Goal: Task Accomplishment & Management: Use online tool/utility

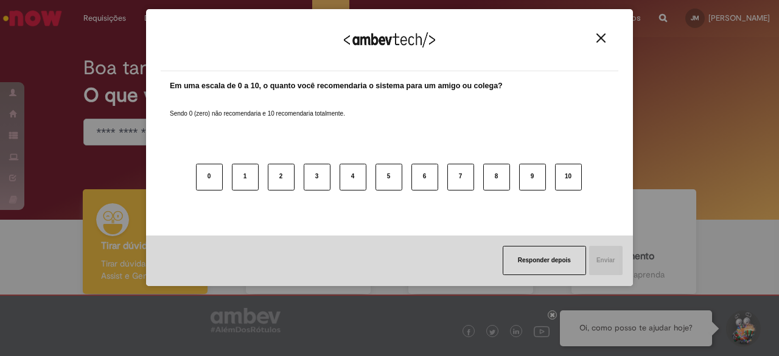
click at [593, 41] on button "Close" at bounding box center [600, 38] width 16 height 10
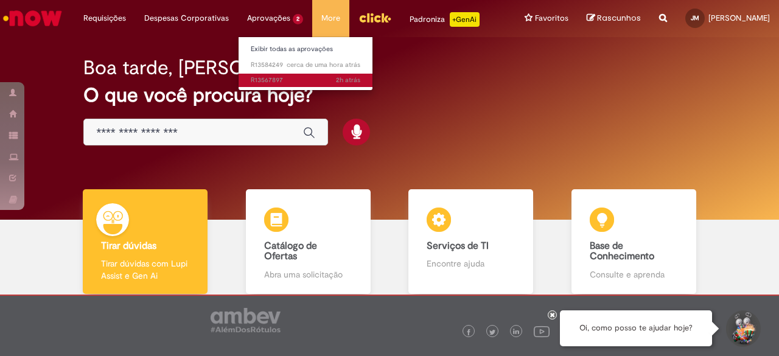
click at [268, 78] on span "2h atrás 2 horas atrás R13567897" at bounding box center [305, 80] width 109 height 10
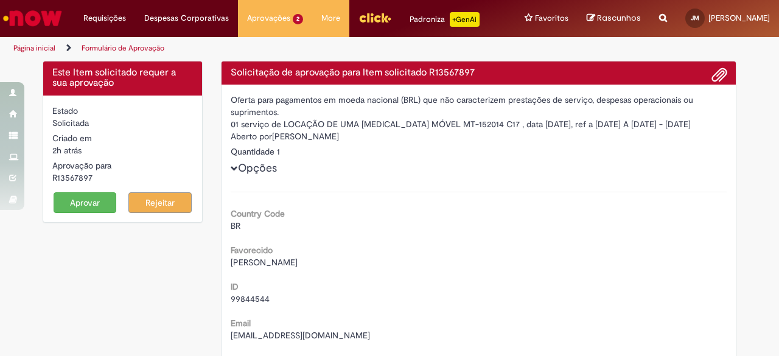
click at [96, 196] on button "Aprovar" at bounding box center [85, 202] width 63 height 21
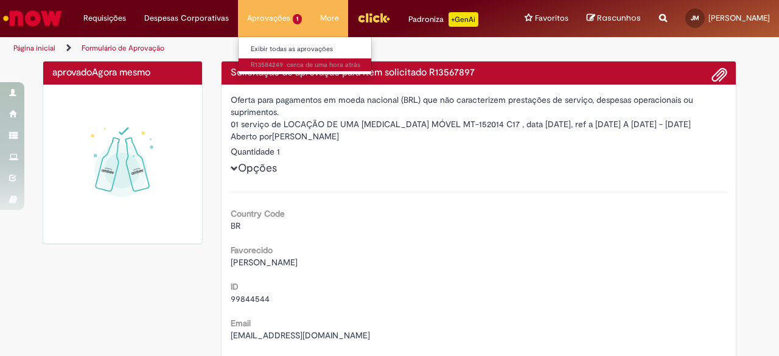
click at [269, 66] on span "cerca de uma hora atrás cerca de uma hora atrás R13584249" at bounding box center [305, 65] width 109 height 10
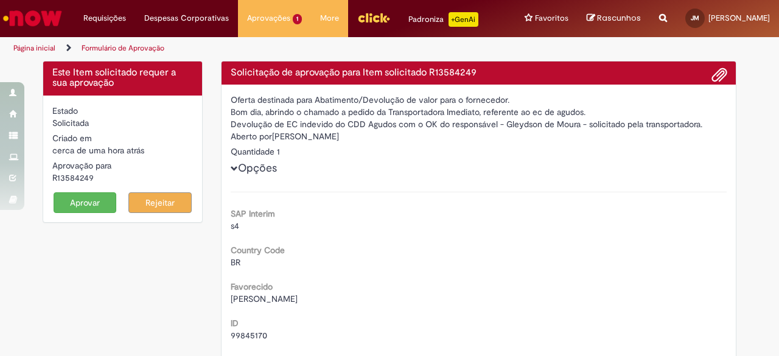
click at [47, 12] on img "Ir para a Homepage" at bounding box center [32, 18] width 63 height 24
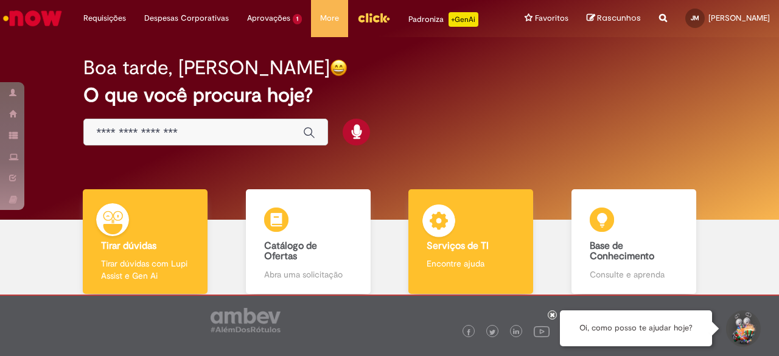
click at [439, 232] on img at bounding box center [438, 222] width 36 height 36
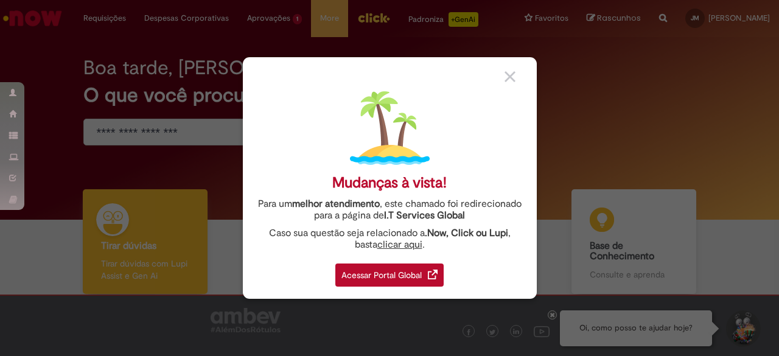
click at [370, 272] on div "Acessar Portal Global" at bounding box center [389, 274] width 108 height 23
